Goal: Transaction & Acquisition: Purchase product/service

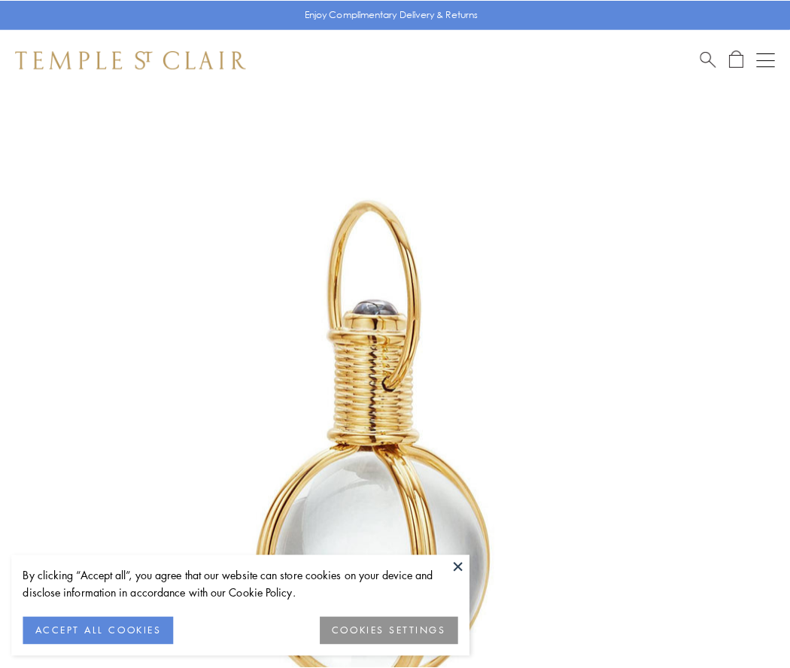
scroll to position [393, 0]
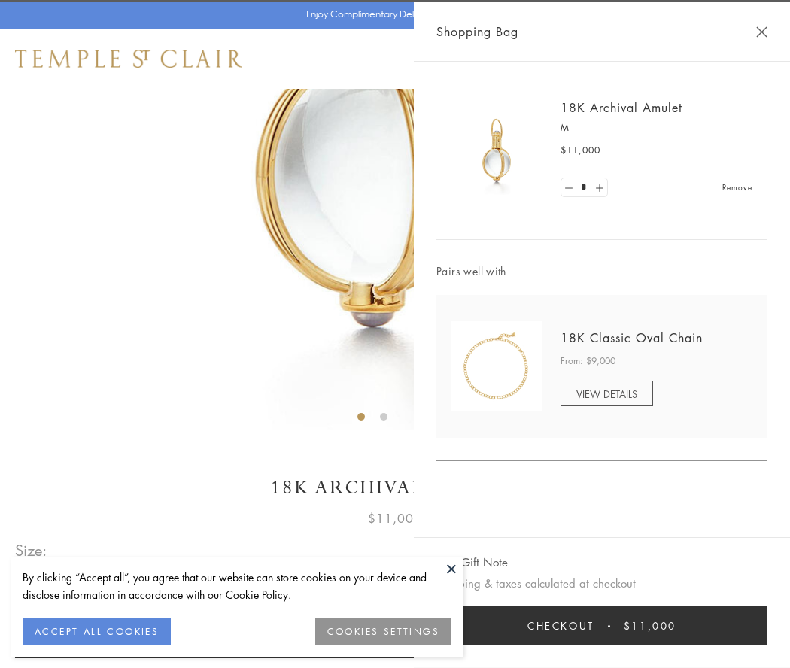
click at [602, 626] on button "Checkout $11,000" at bounding box center [602, 626] width 331 height 39
